Goal: Information Seeking & Learning: Check status

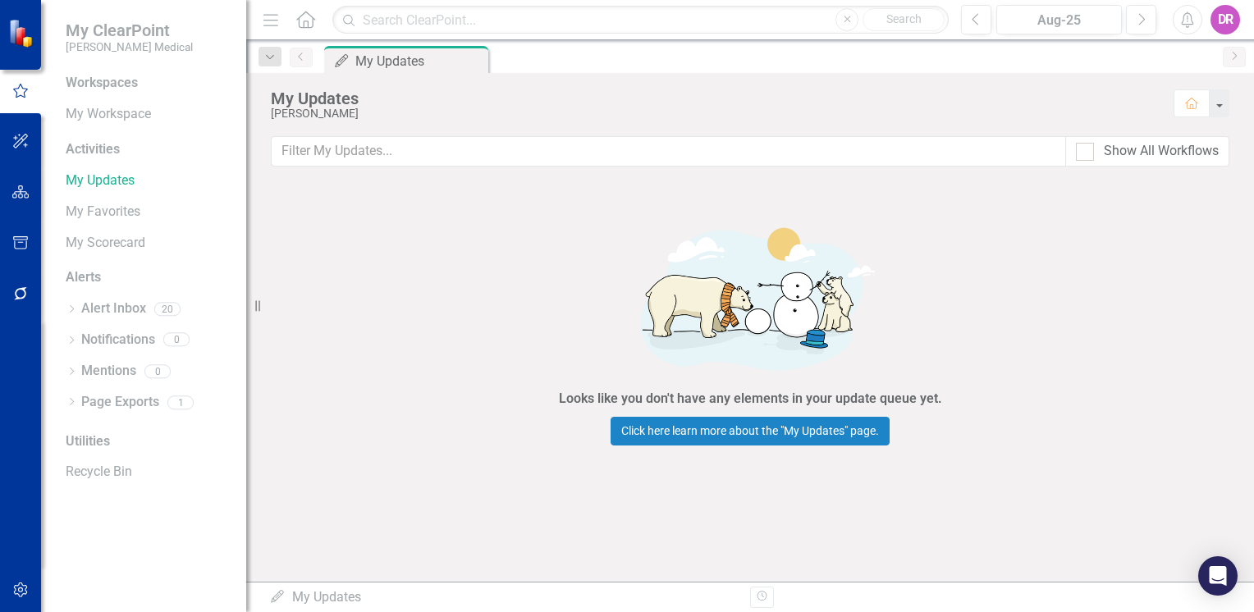
click at [309, 17] on icon "Home" at bounding box center [305, 19] width 21 height 17
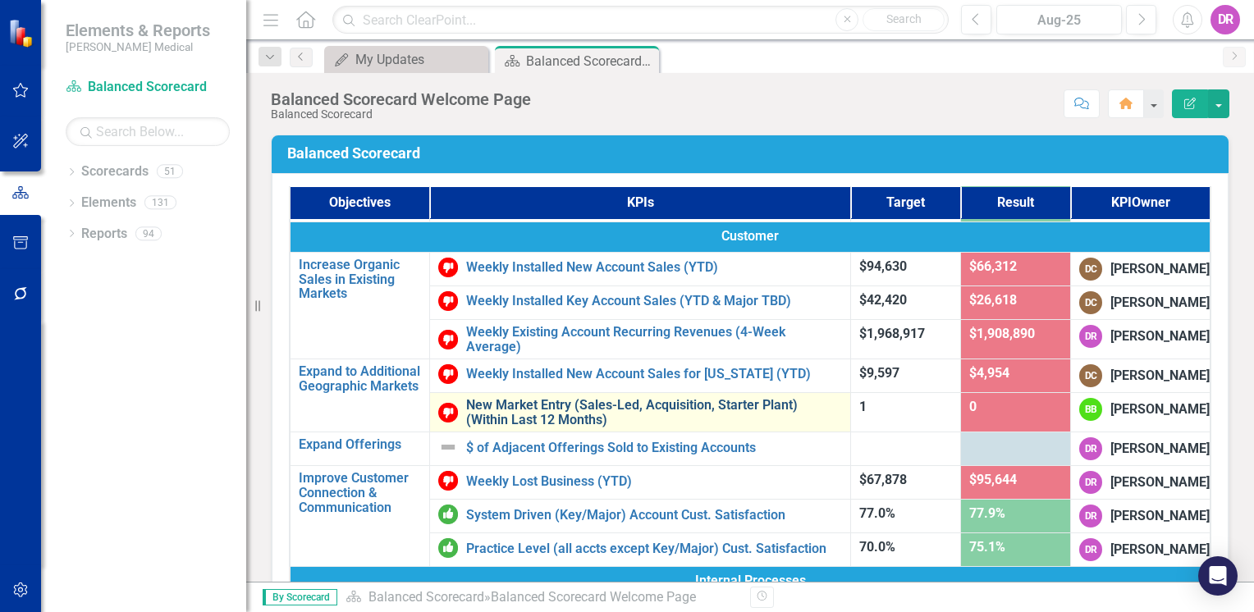
scroll to position [164, 0]
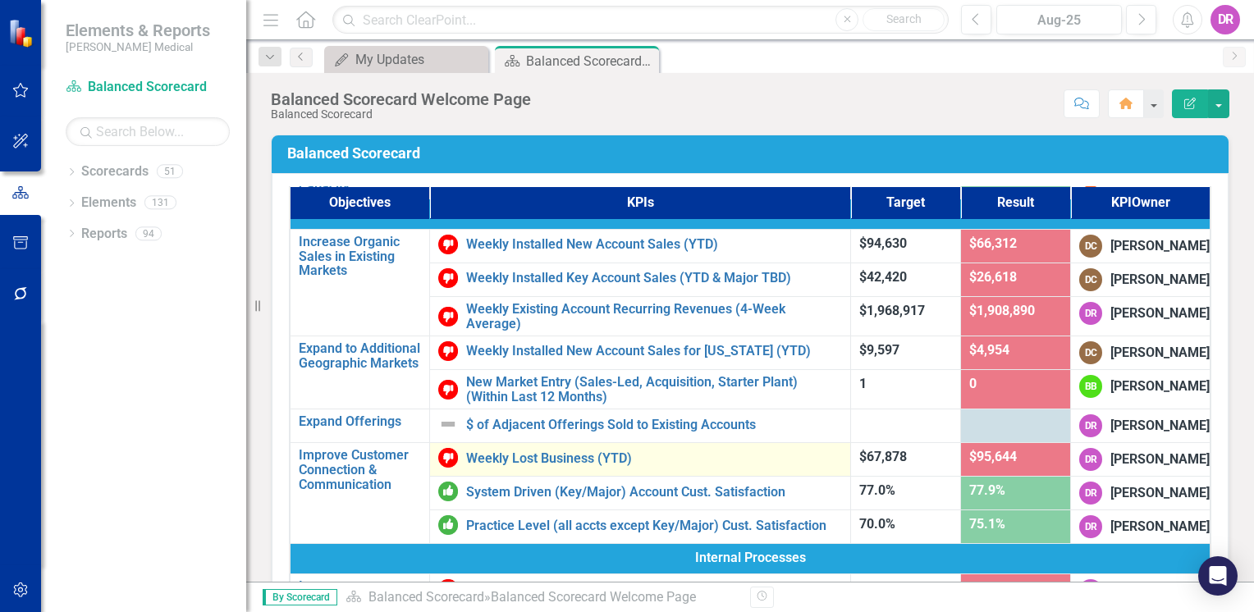
click at [516, 477] on td "Weekly Lost Business (YTD) Edit Edit KPI Link Open Element" at bounding box center [639, 460] width 421 height 34
click at [519, 466] on link "Weekly Lost Business (YTD)" at bounding box center [654, 459] width 376 height 15
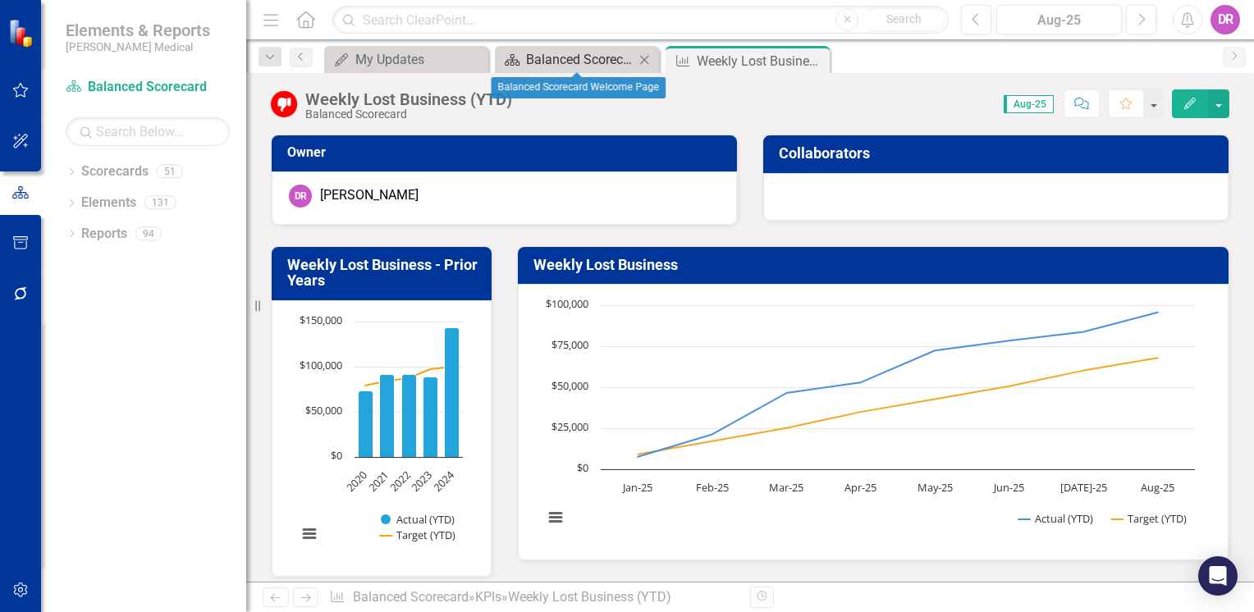
click at [548, 58] on div "Balanced Scorecard Welcome Page" at bounding box center [580, 59] width 108 height 21
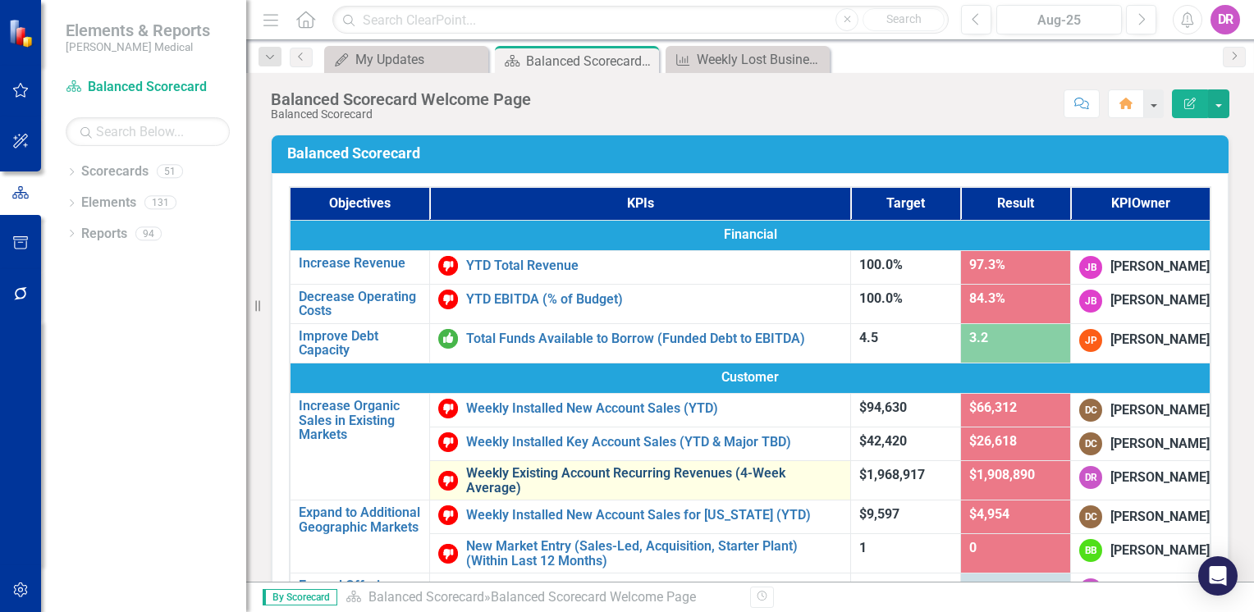
click at [534, 495] on link "Weekly Existing Account Recurring Revenues (4-Week Average)" at bounding box center [654, 480] width 376 height 29
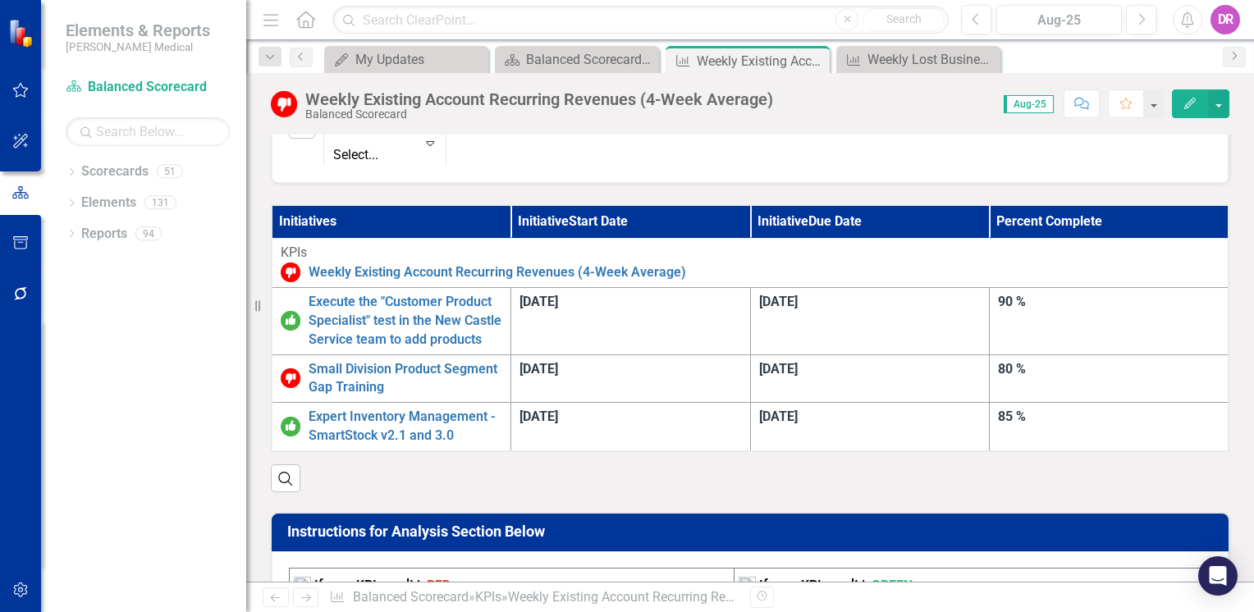
scroll to position [903, 0]
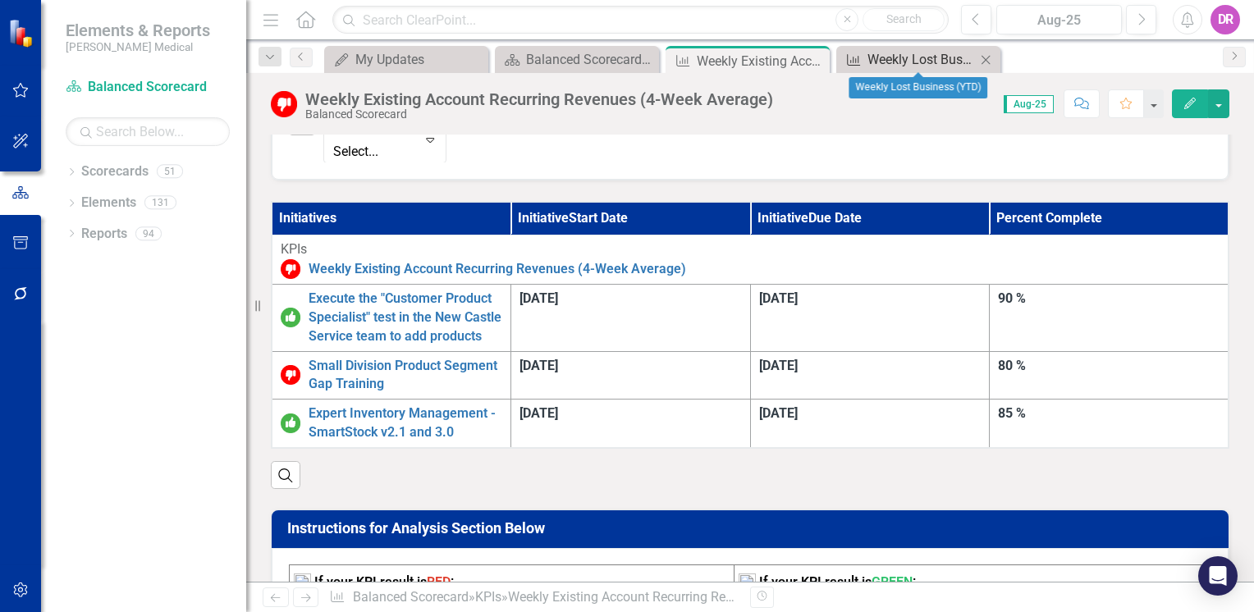
click at [889, 57] on div "Weekly Lost Business (YTD)" at bounding box center [922, 59] width 108 height 21
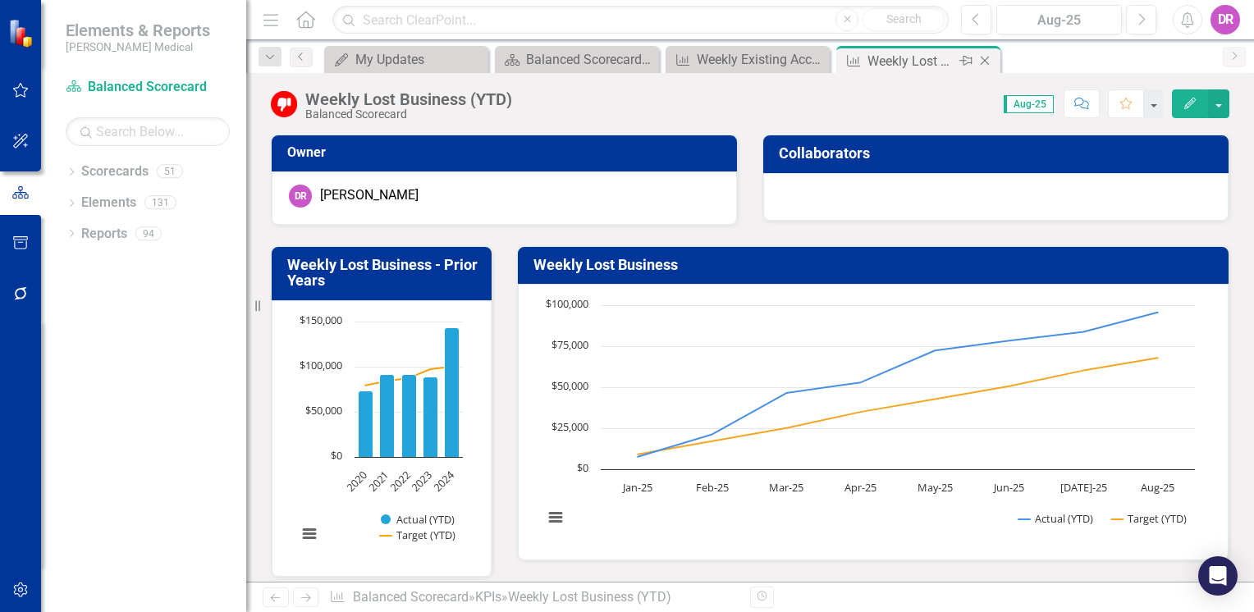
click at [887, 57] on div "Weekly Lost Business (YTD)" at bounding box center [912, 61] width 88 height 21
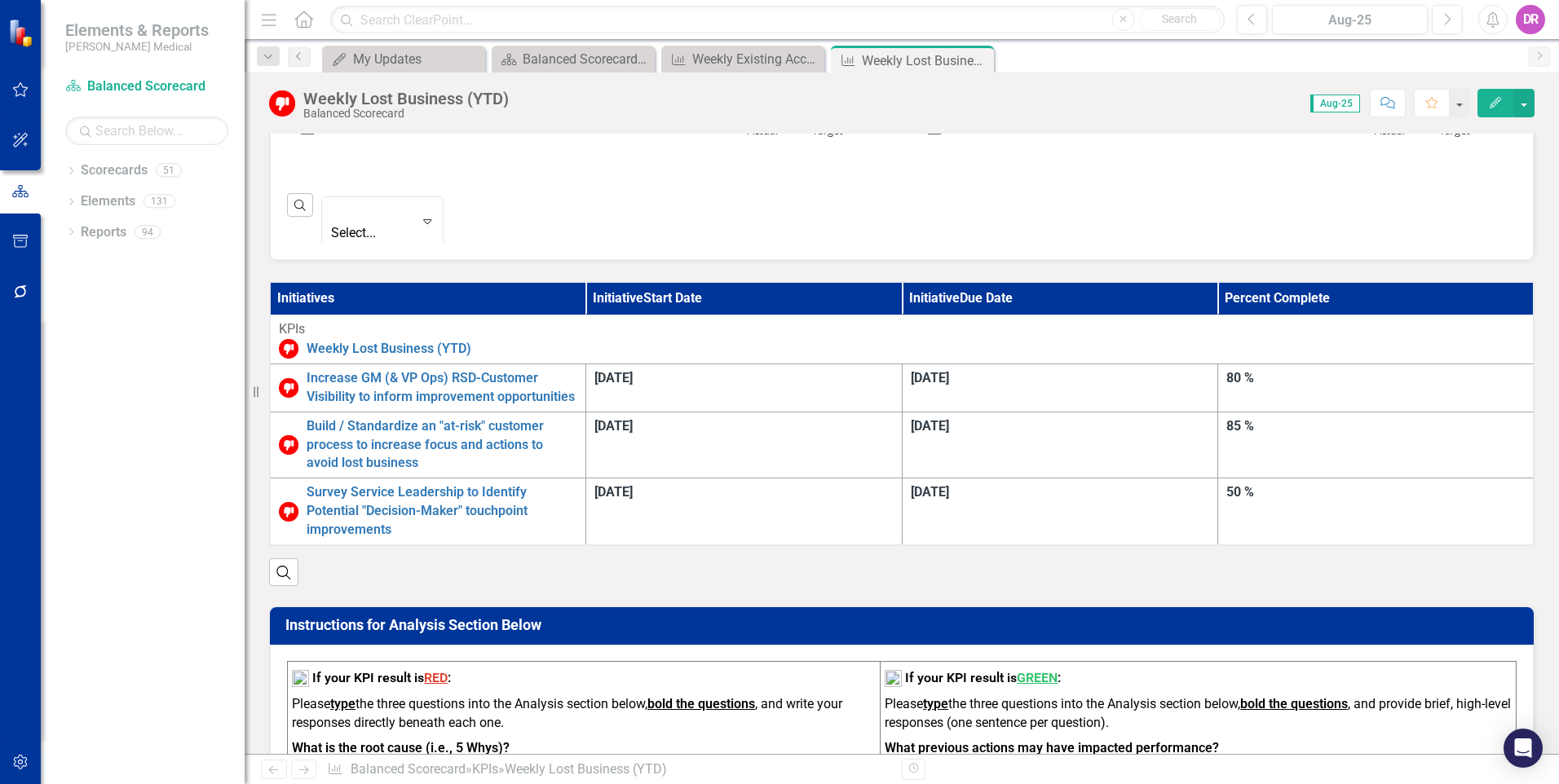
scroll to position [815, 0]
